Goal: Entertainment & Leisure: Browse casually

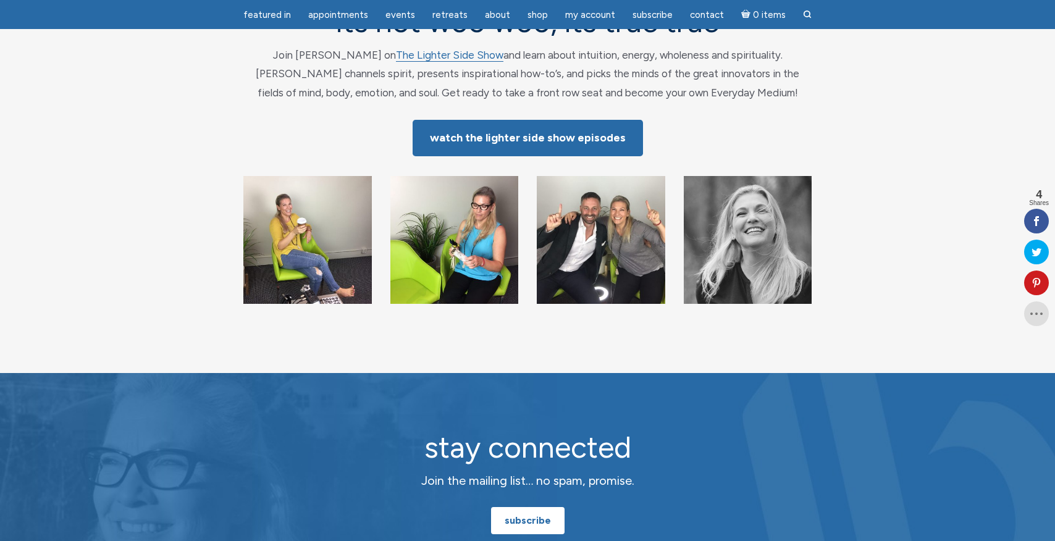
scroll to position [185, 0]
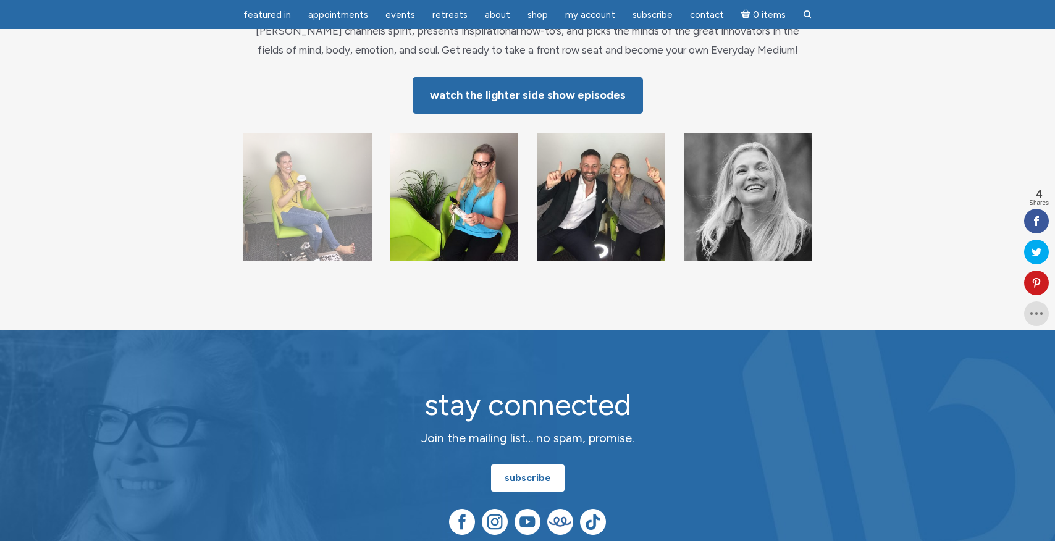
click at [323, 214] on img "main" at bounding box center [307, 197] width 129 height 129
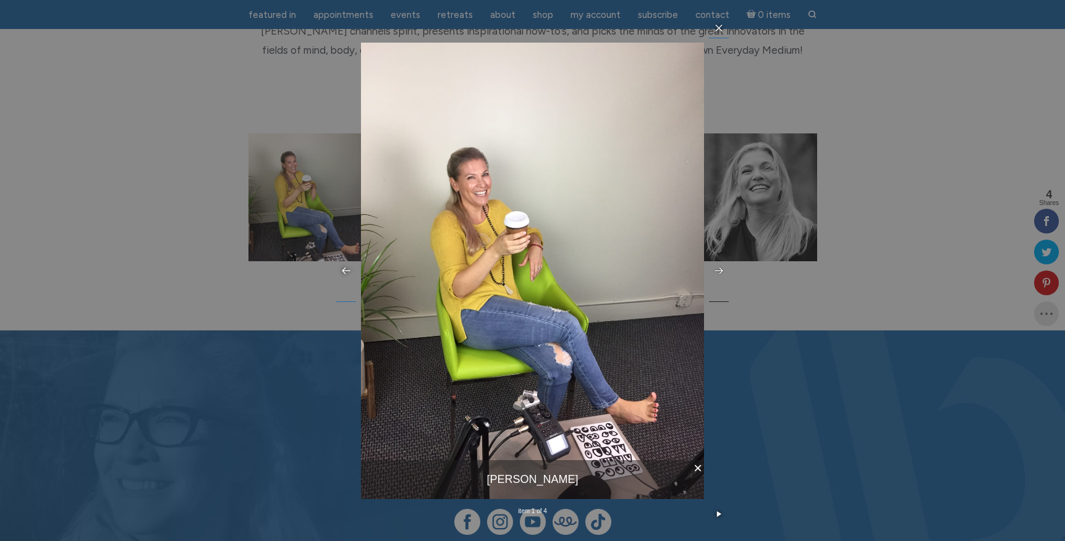
click at [714, 271] on icon at bounding box center [719, 271] width 10 height 10
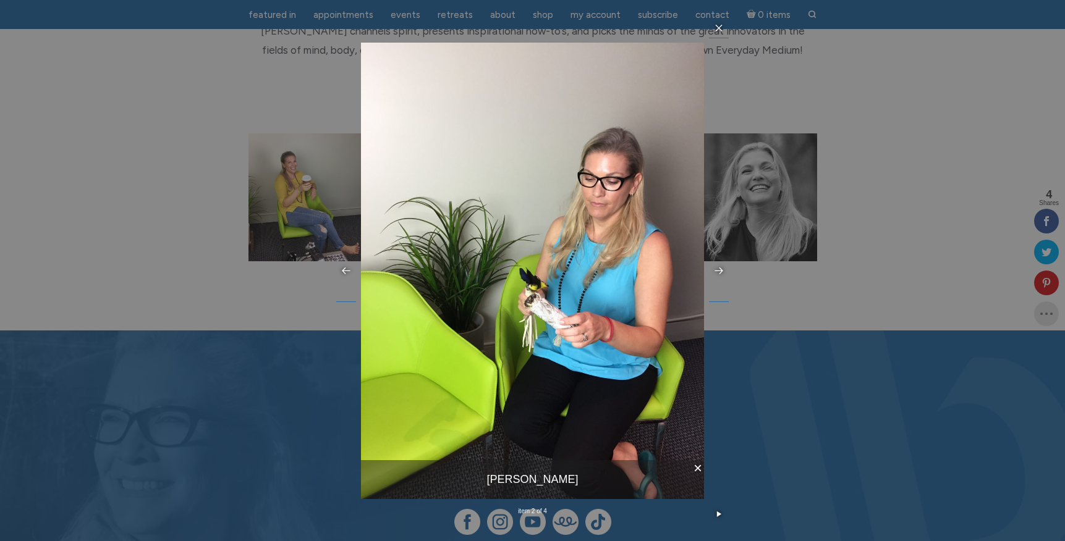
click at [714, 271] on icon at bounding box center [719, 271] width 10 height 10
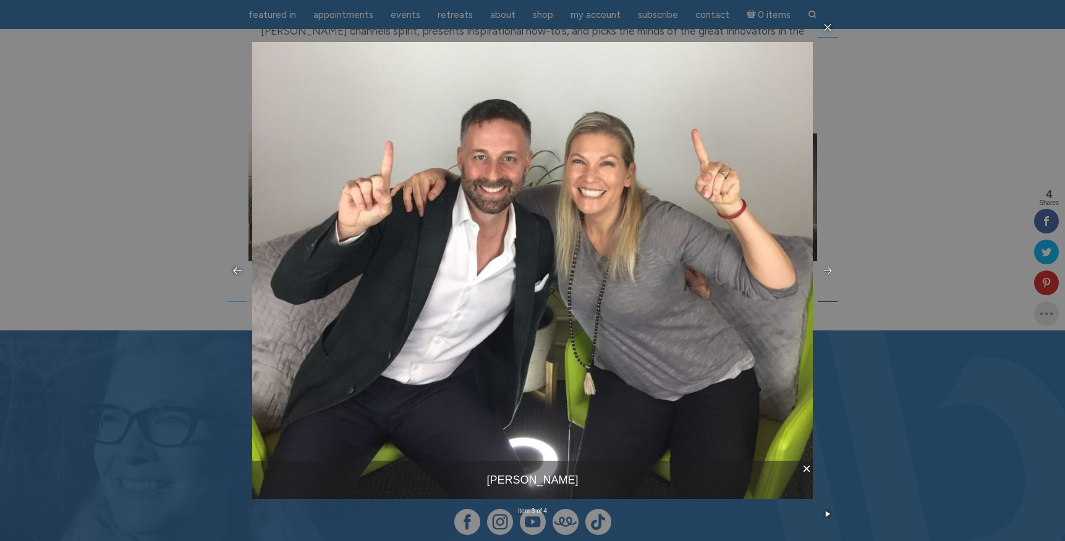
click at [824, 268] on icon at bounding box center [827, 271] width 10 height 10
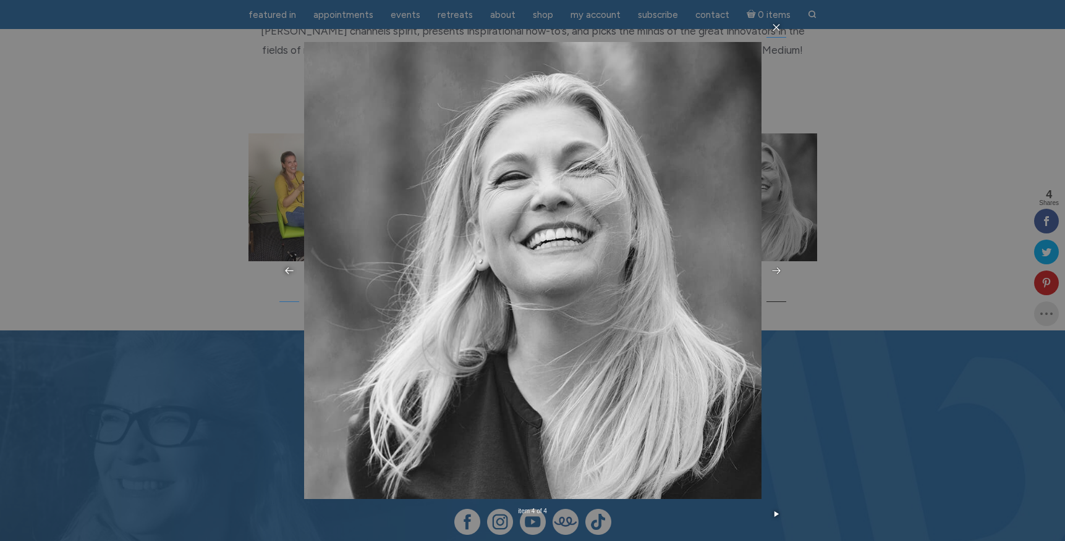
click at [777, 271] on icon at bounding box center [776, 271] width 8 height 7
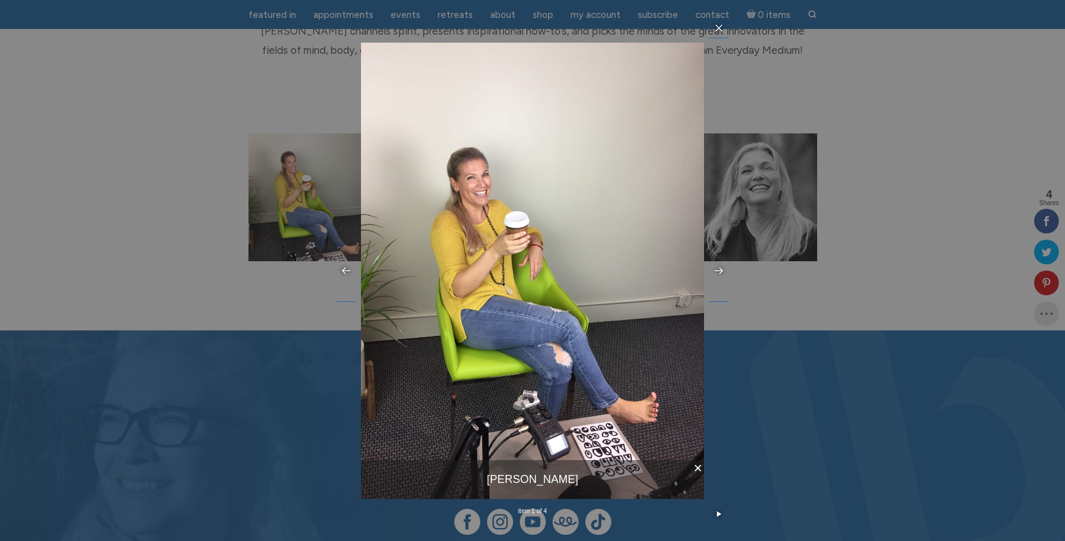
click at [908, 163] on div "× Jamie Butler item 1 of 4 …" at bounding box center [532, 270] width 1065 height 541
